Goal: Navigation & Orientation: Find specific page/section

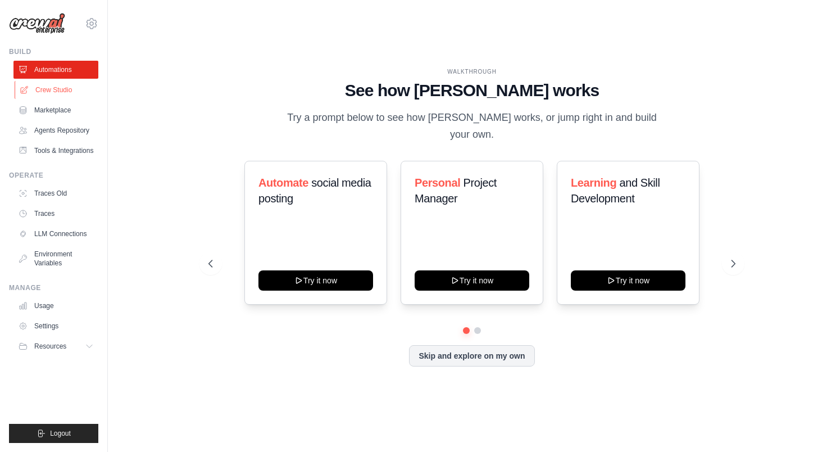
click at [53, 87] on link "Crew Studio" at bounding box center [57, 90] width 85 height 18
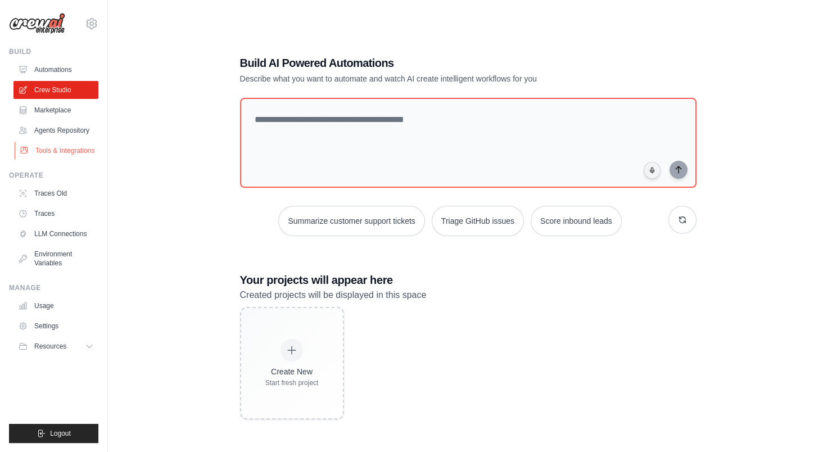
click at [74, 146] on link "Tools & Integrations" at bounding box center [57, 151] width 85 height 18
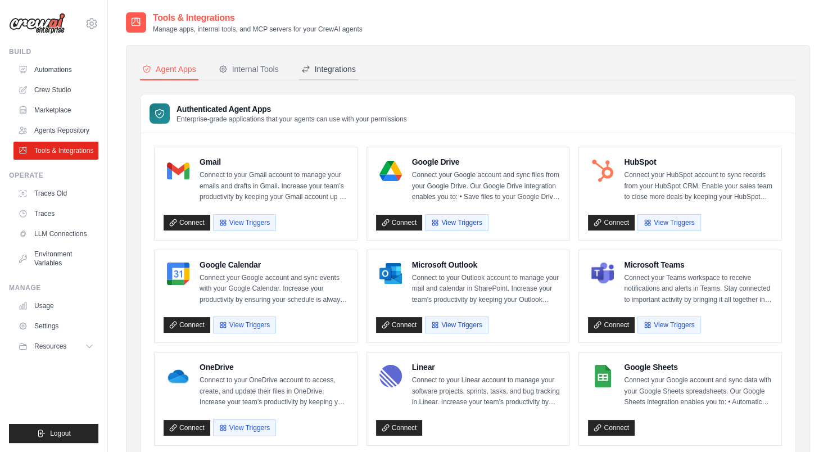
click at [328, 70] on div "Integrations" at bounding box center [328, 69] width 55 height 11
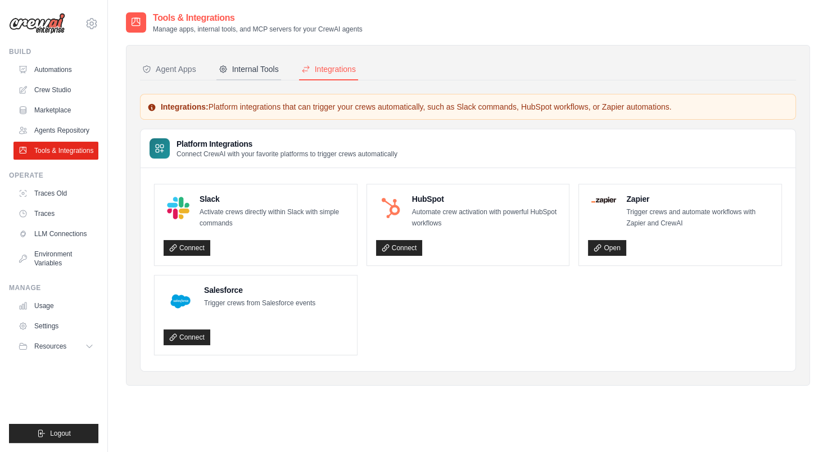
click at [255, 71] on div "Internal Tools" at bounding box center [249, 69] width 60 height 11
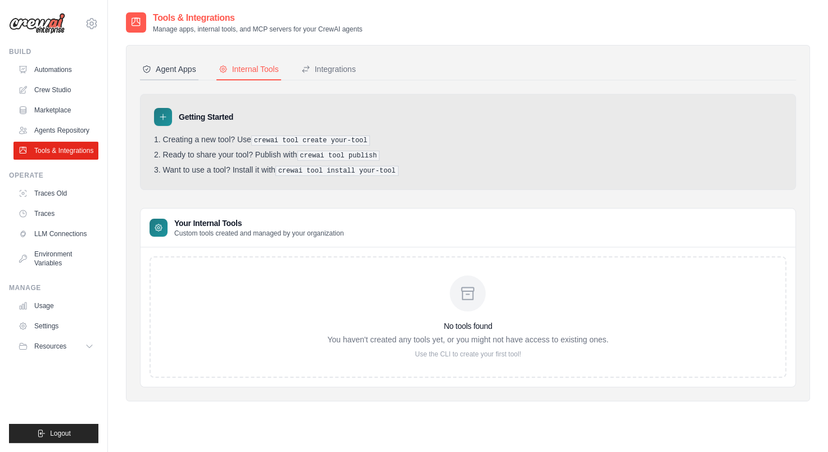
click at [172, 64] on div "Agent Apps" at bounding box center [169, 69] width 54 height 11
